Goal: Navigation & Orientation: Find specific page/section

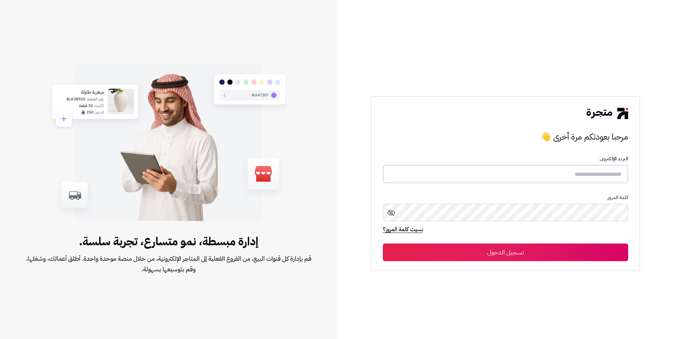
click at [604, 182] on input "text" at bounding box center [506, 174] width 246 height 19
type input "*"
type input "**********"
click at [572, 251] on button "تسجيل الدخول" at bounding box center [506, 252] width 246 height 18
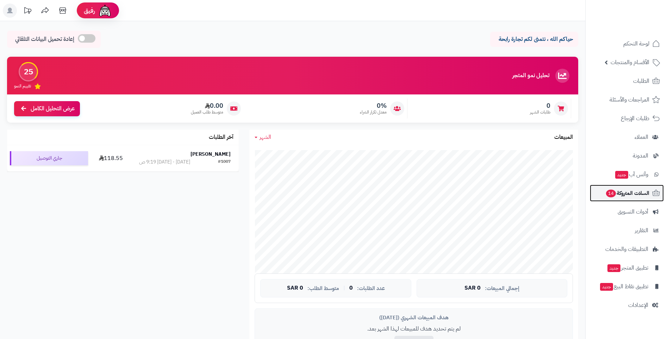
click at [639, 199] on link "السلات المتروكة 14" at bounding box center [627, 193] width 74 height 17
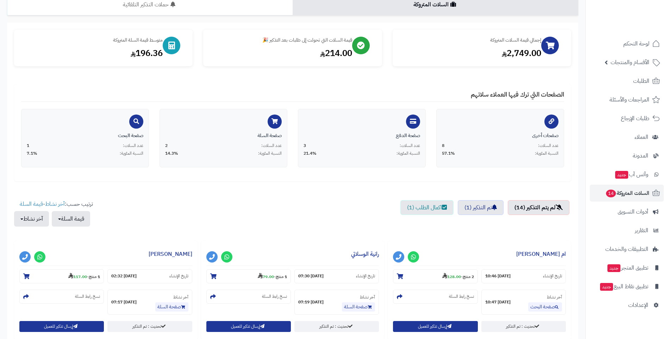
scroll to position [70, 0]
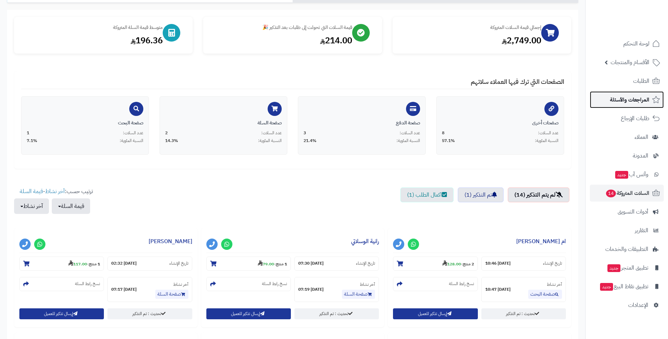
click at [626, 104] on span "المراجعات والأسئلة" at bounding box center [629, 100] width 39 height 10
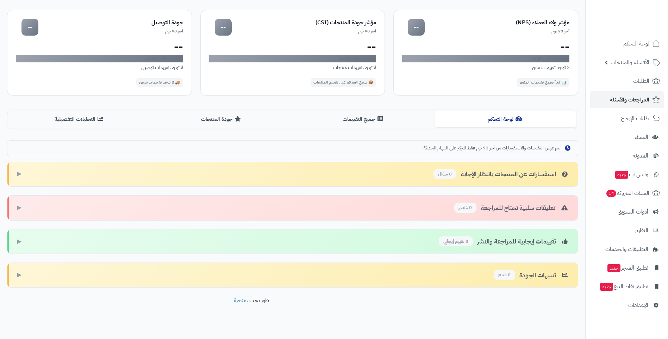
scroll to position [70, 0]
